Goal: Task Accomplishment & Management: Use online tool/utility

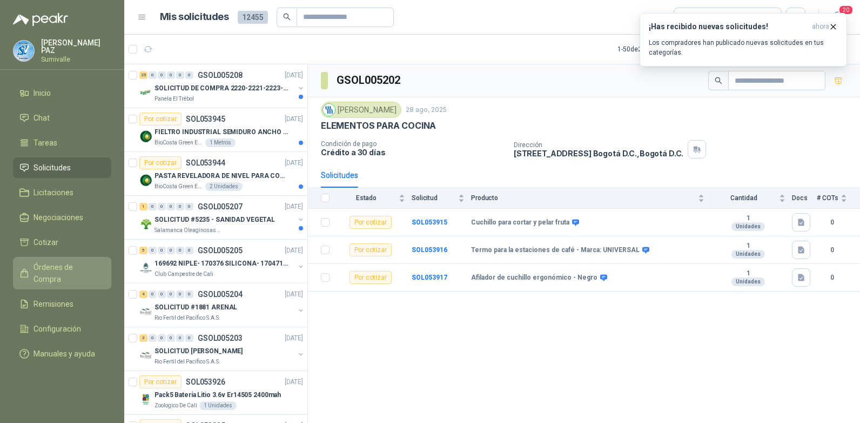
click at [72, 270] on span "Órdenes de Compra" at bounding box center [68, 273] width 68 height 24
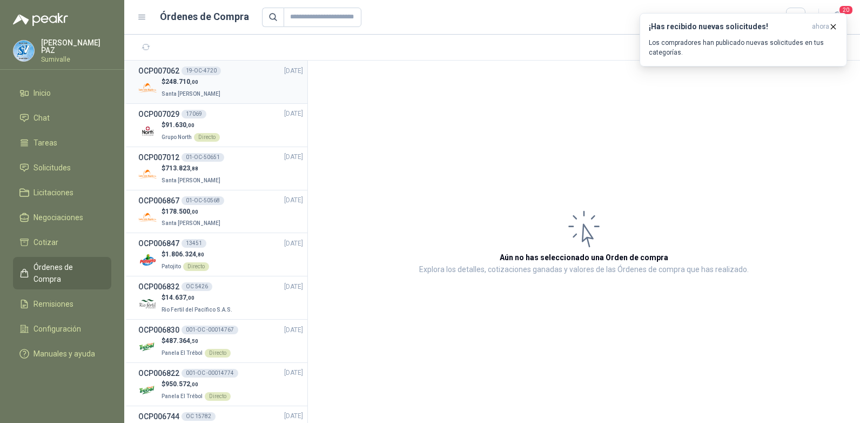
click at [235, 92] on div "$ 248.710 ,00 Santa [PERSON_NAME]" at bounding box center [220, 88] width 165 height 22
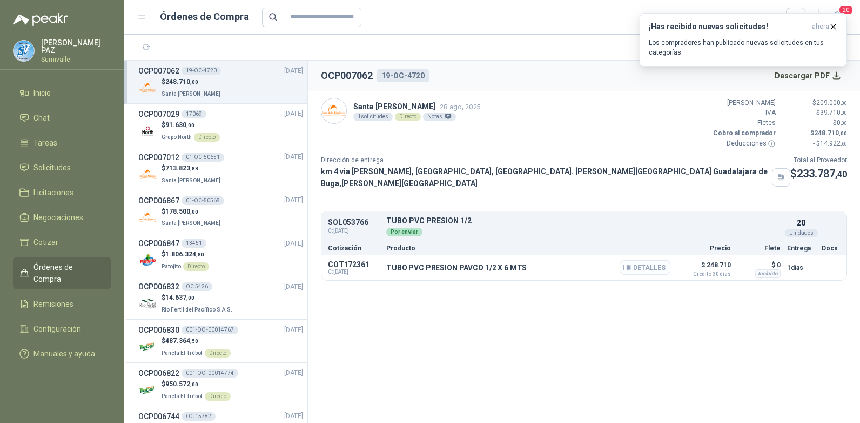
click at [654, 260] on button "Detalles" at bounding box center [645, 267] width 51 height 15
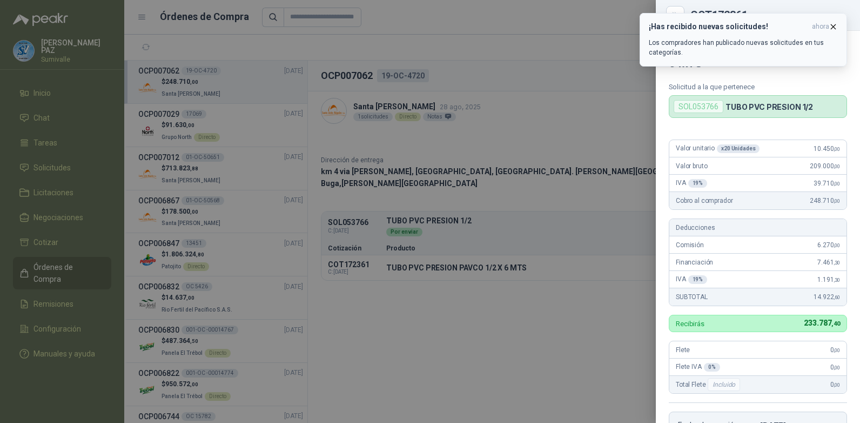
click at [833, 26] on icon "button" at bounding box center [833, 26] width 9 height 9
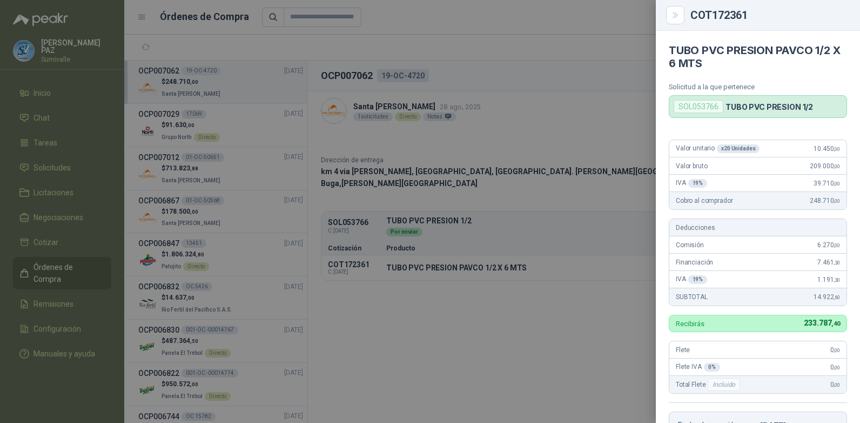
click at [575, 53] on div at bounding box center [430, 211] width 860 height 423
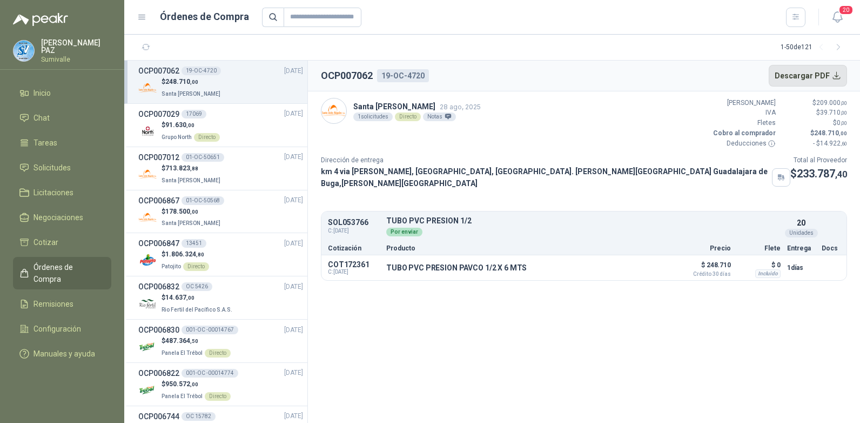
click at [811, 73] on button "Descargar PDF" at bounding box center [808, 76] width 79 height 22
